Goal: Find specific page/section: Find specific page/section

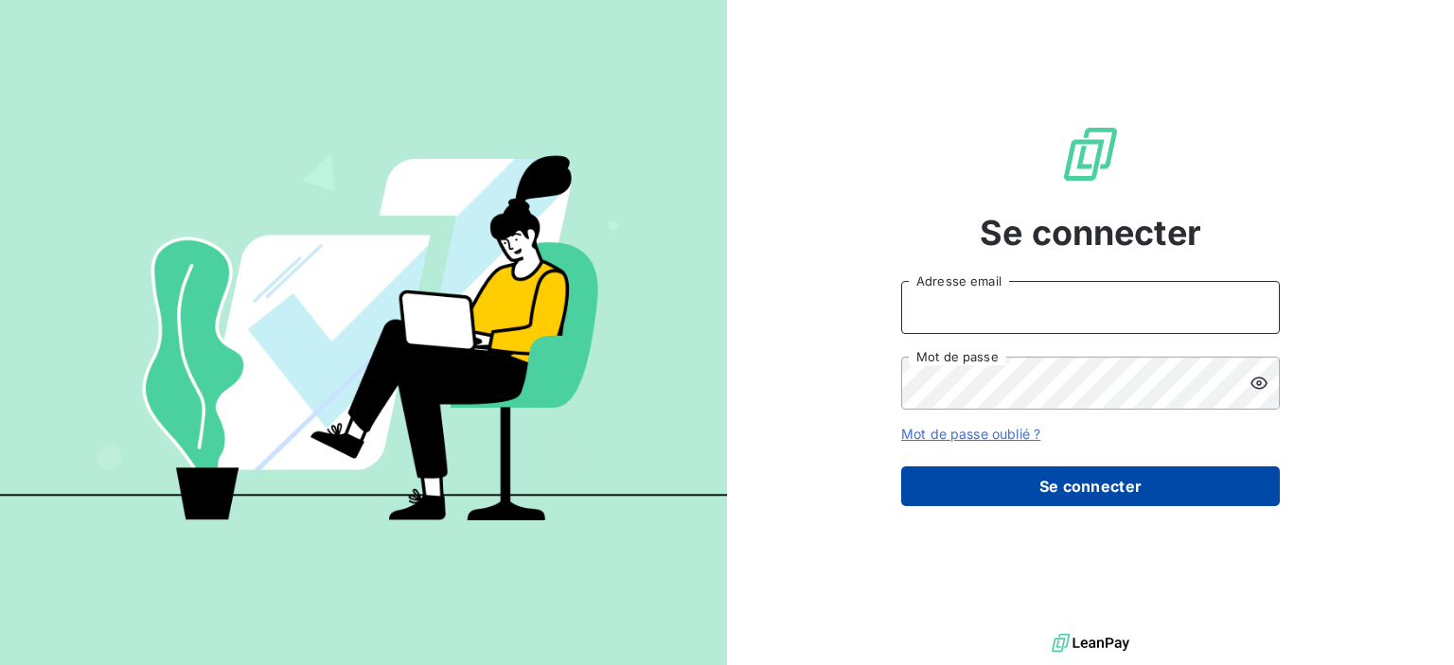
type input "[PERSON_NAME][EMAIL_ADDRESS][DOMAIN_NAME]"
click at [996, 493] on button "Se connecter" at bounding box center [1090, 487] width 379 height 40
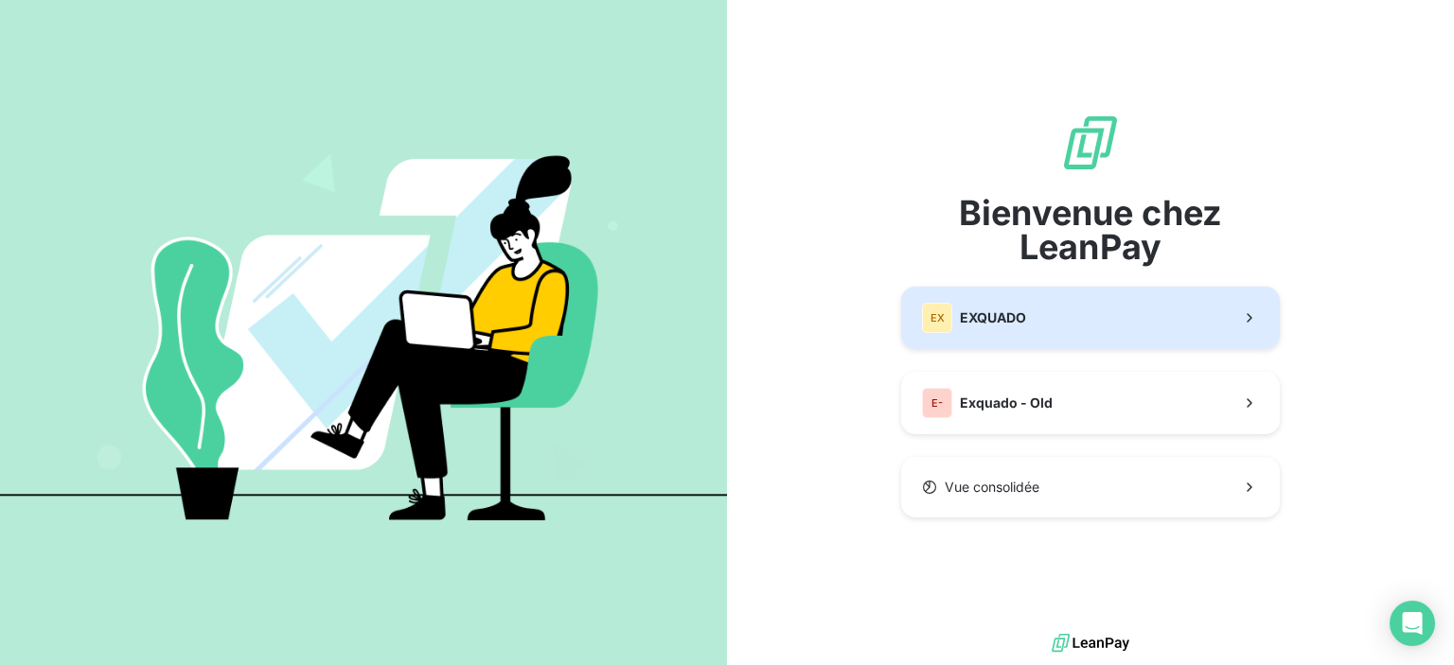
click at [996, 329] on div "EX EXQUADO" at bounding box center [974, 318] width 104 height 30
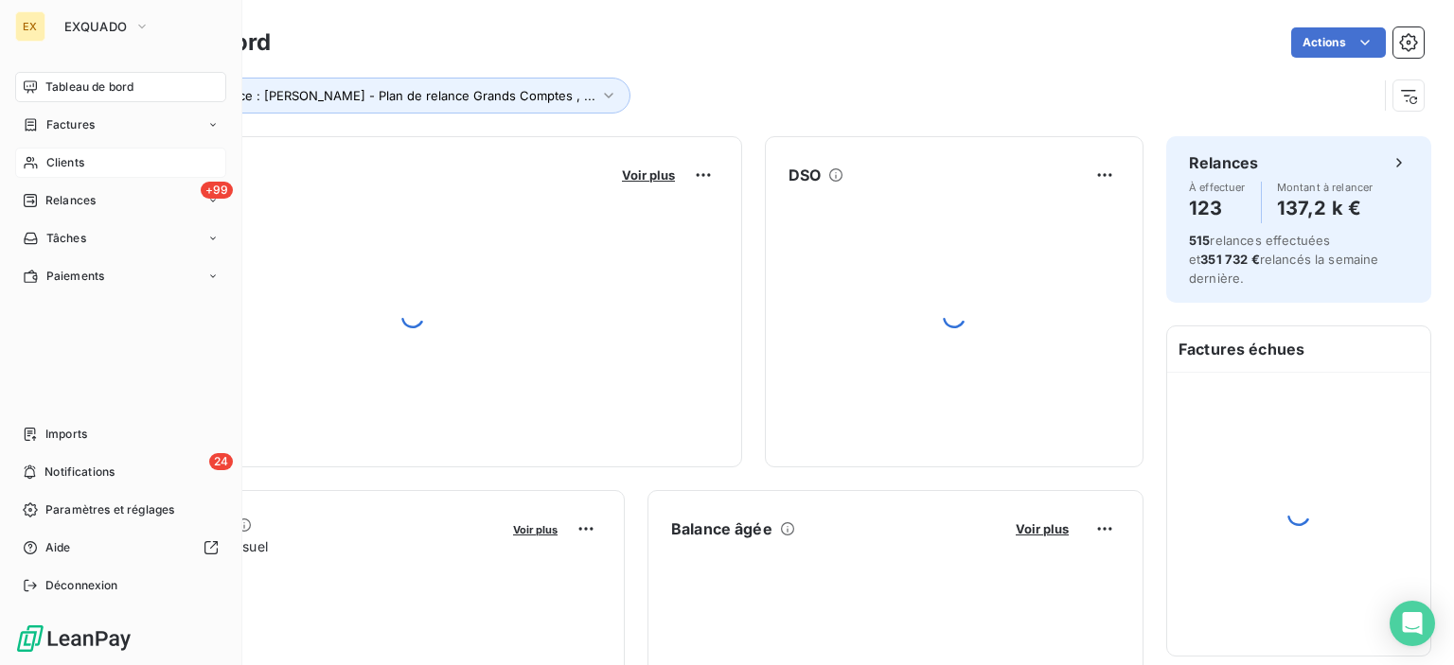
click at [66, 166] on span "Clients" at bounding box center [65, 162] width 38 height 17
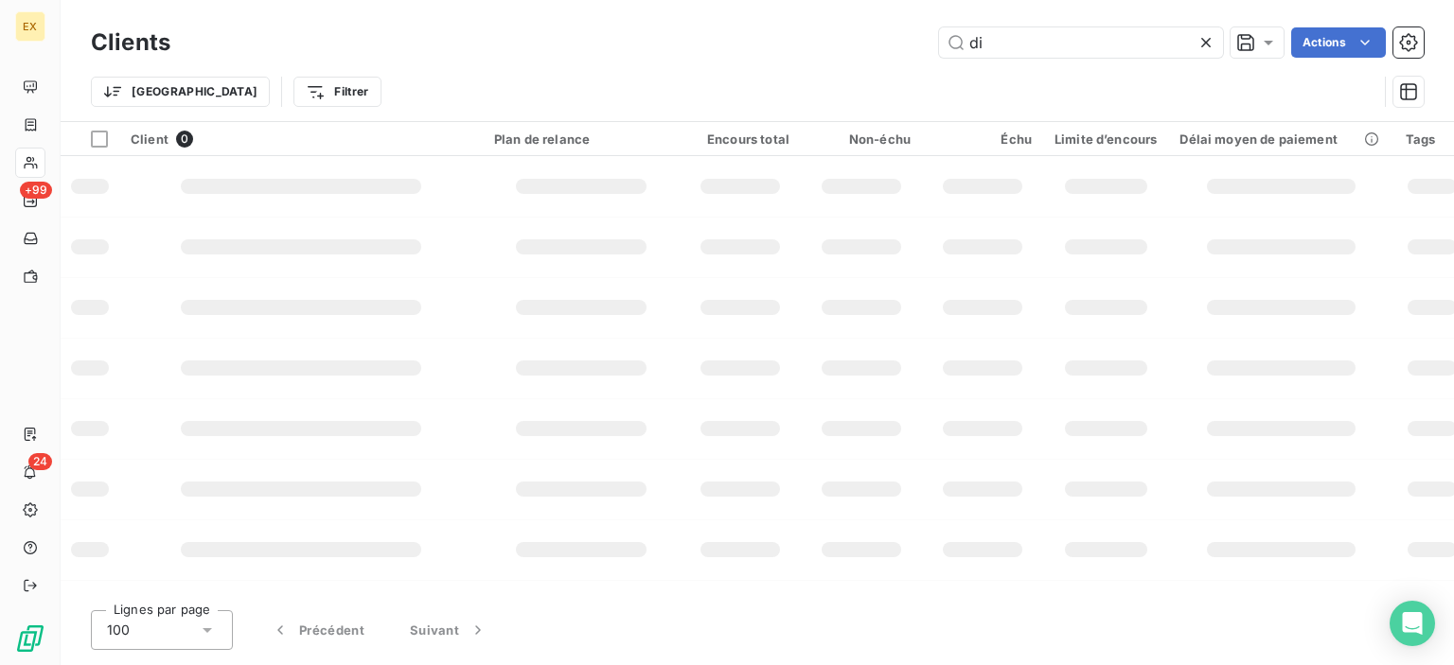
type input "d"
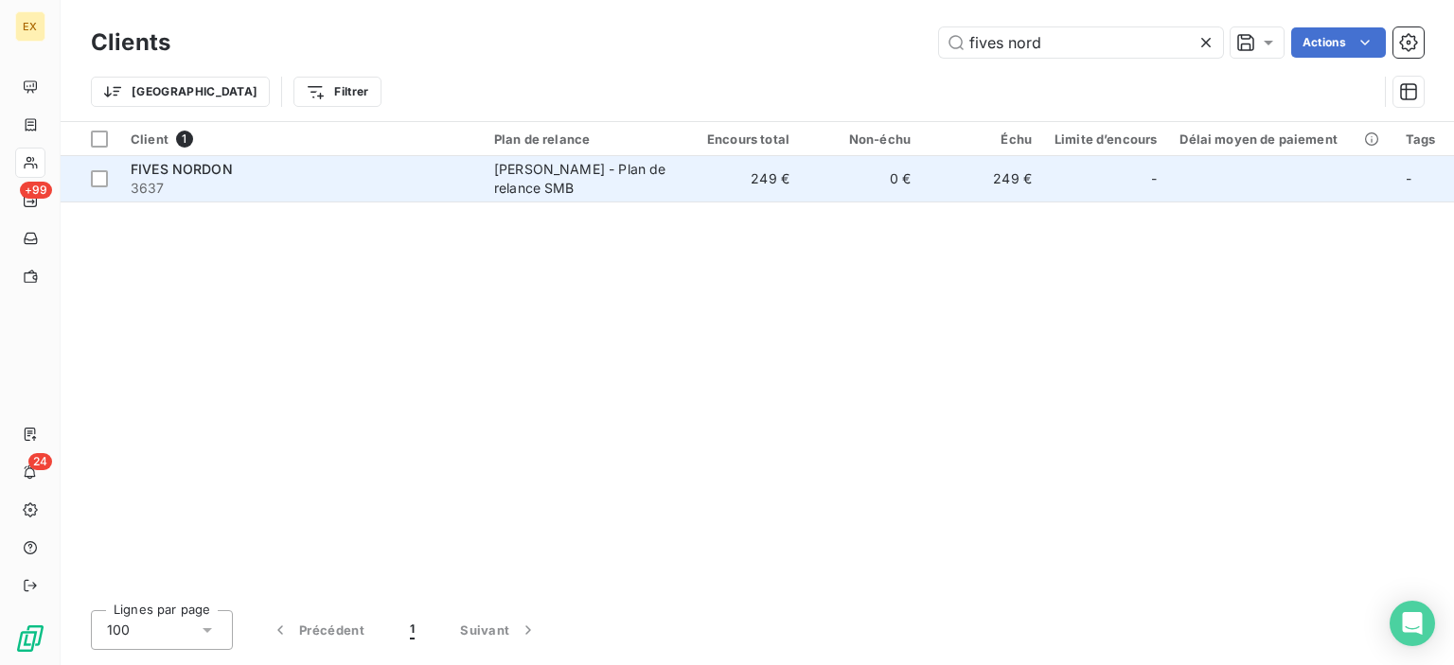
type input "fives nord"
click at [269, 171] on div "FIVES NORDON" at bounding box center [301, 169] width 341 height 19
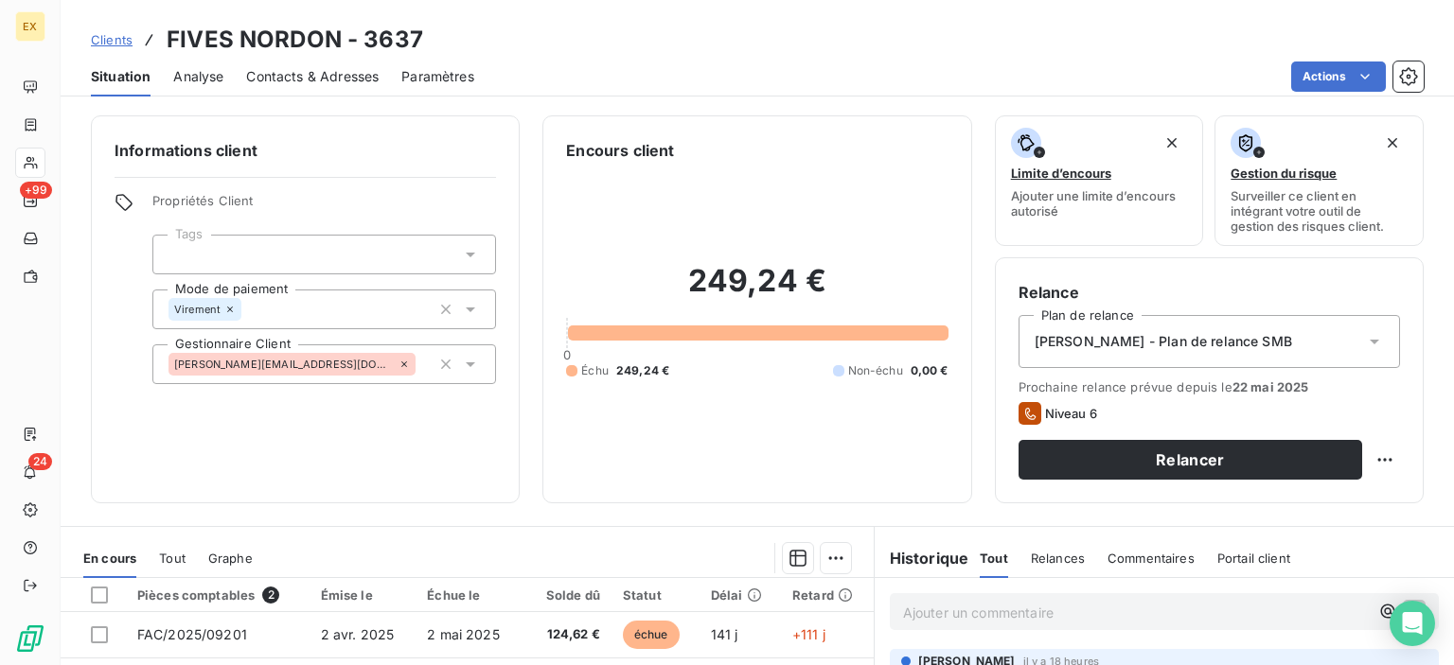
scroll to position [95, 0]
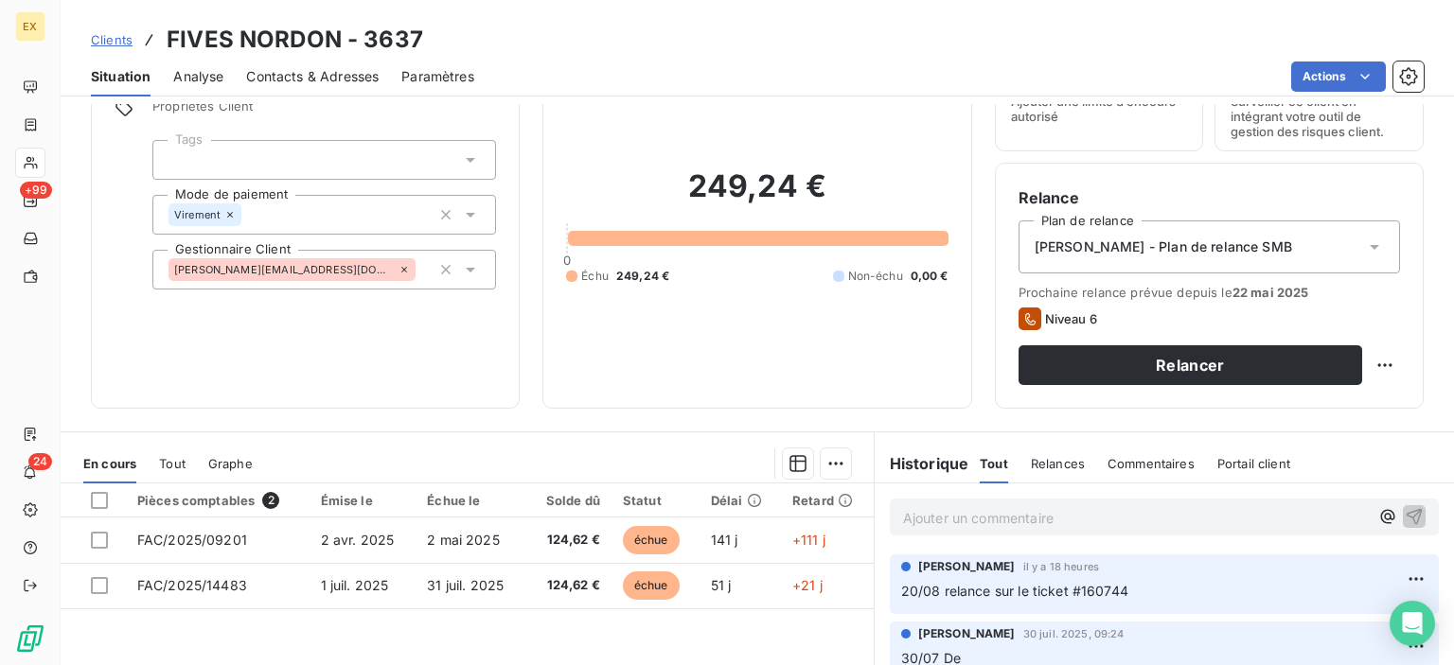
click at [957, 513] on p "Ajouter un commentaire ﻿" at bounding box center [1136, 518] width 466 height 24
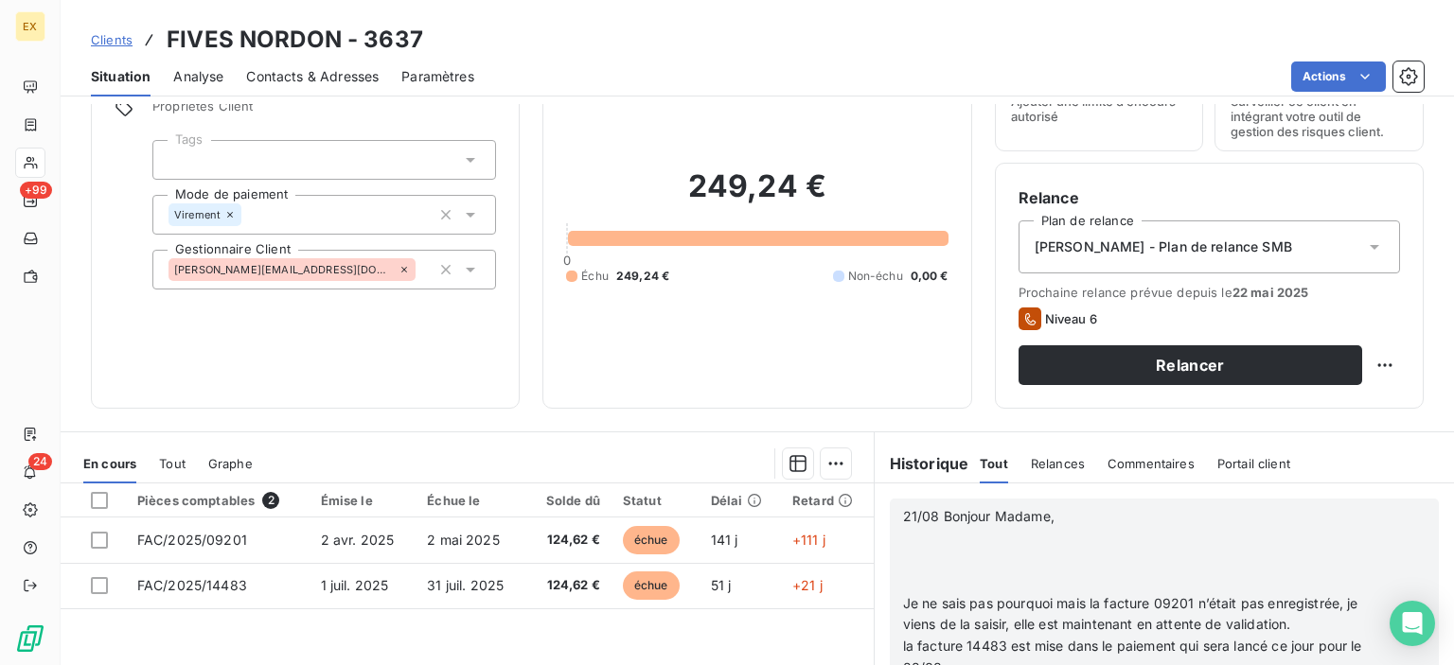
click at [936, 577] on p "﻿" at bounding box center [1139, 583] width 473 height 22
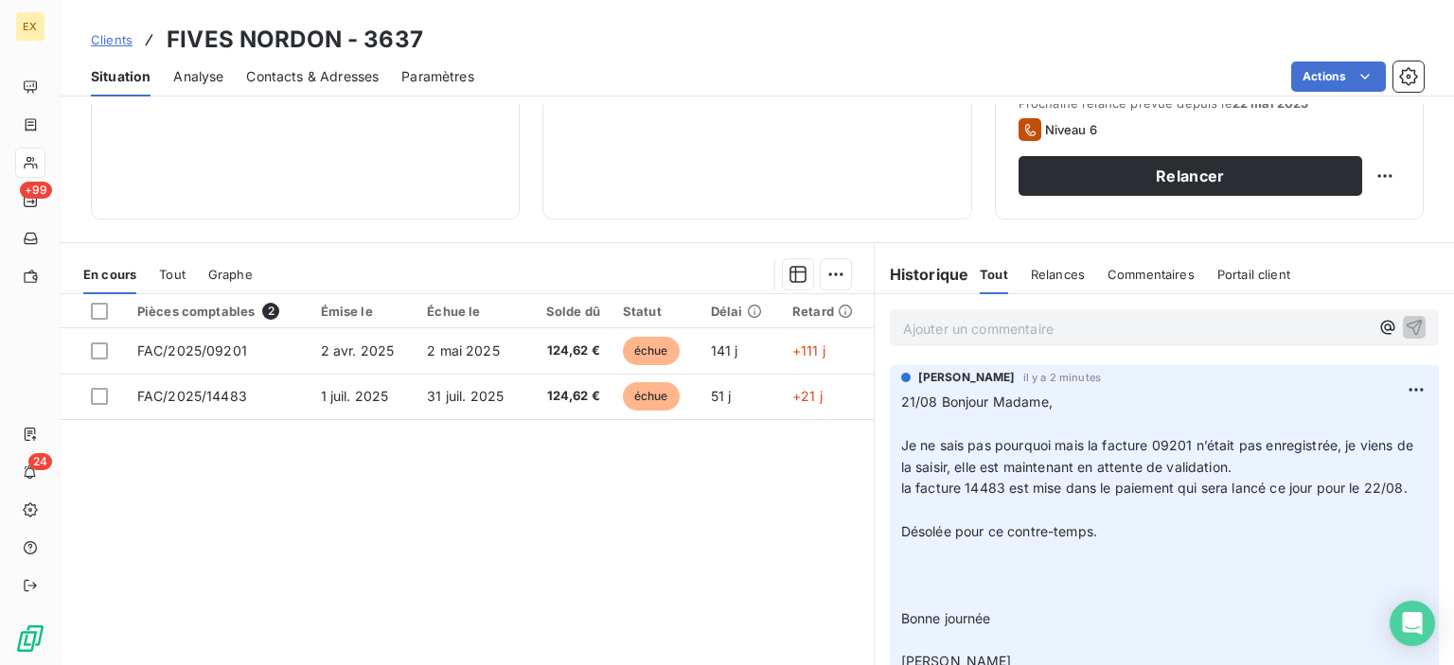
scroll to position [189, 0]
